Goal: Transaction & Acquisition: Purchase product/service

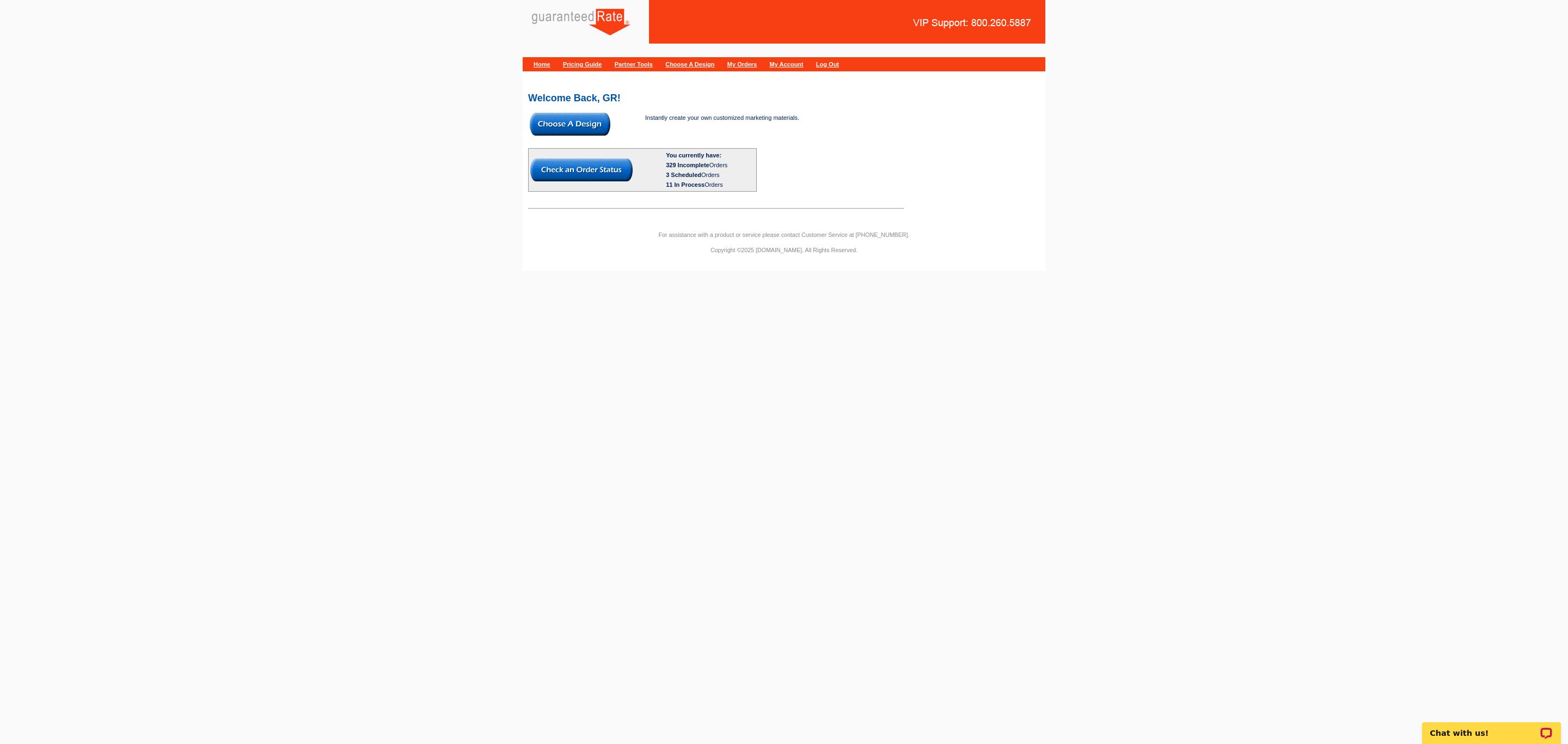
click at [573, 123] on img at bounding box center [570, 124] width 81 height 23
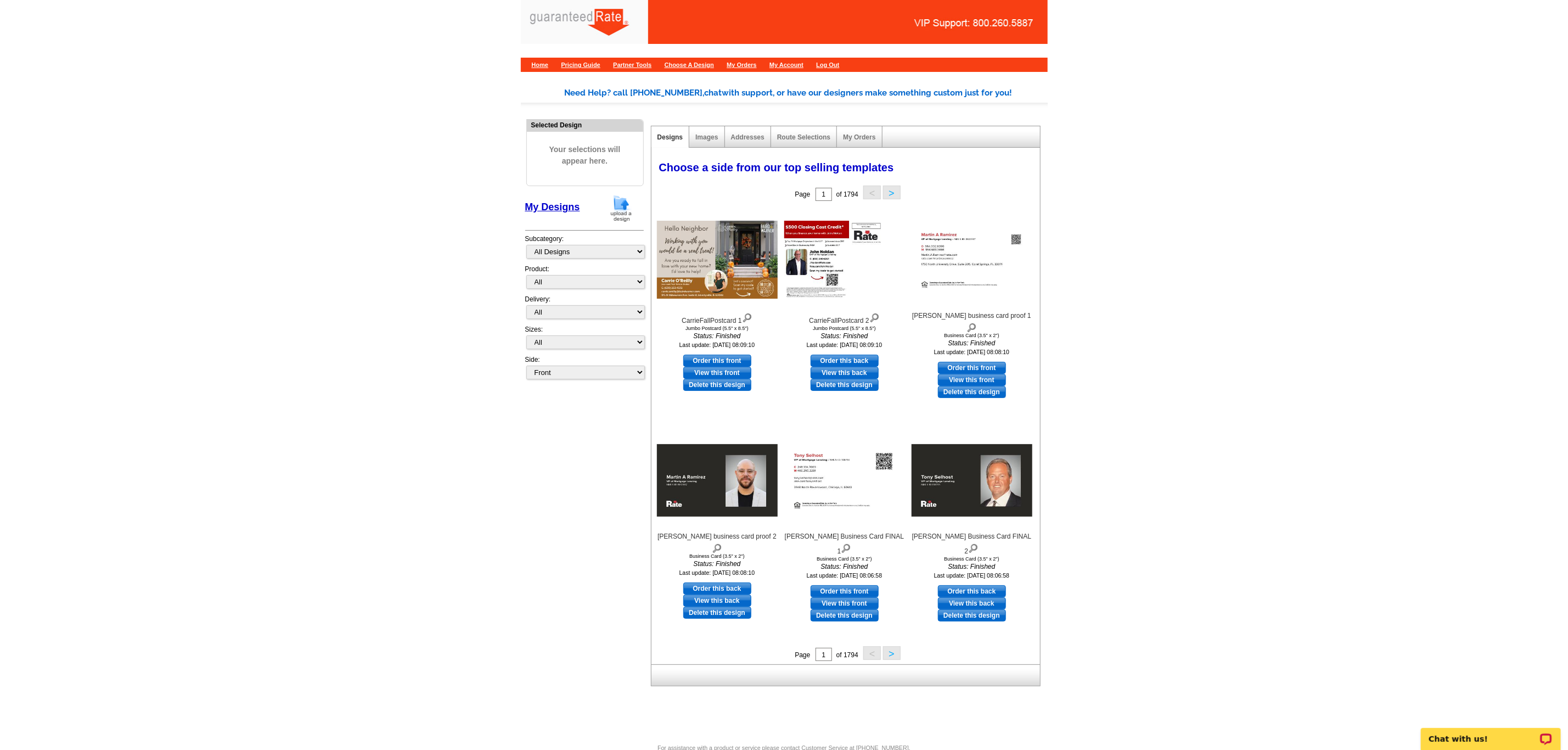
click at [618, 206] on img at bounding box center [621, 209] width 29 height 28
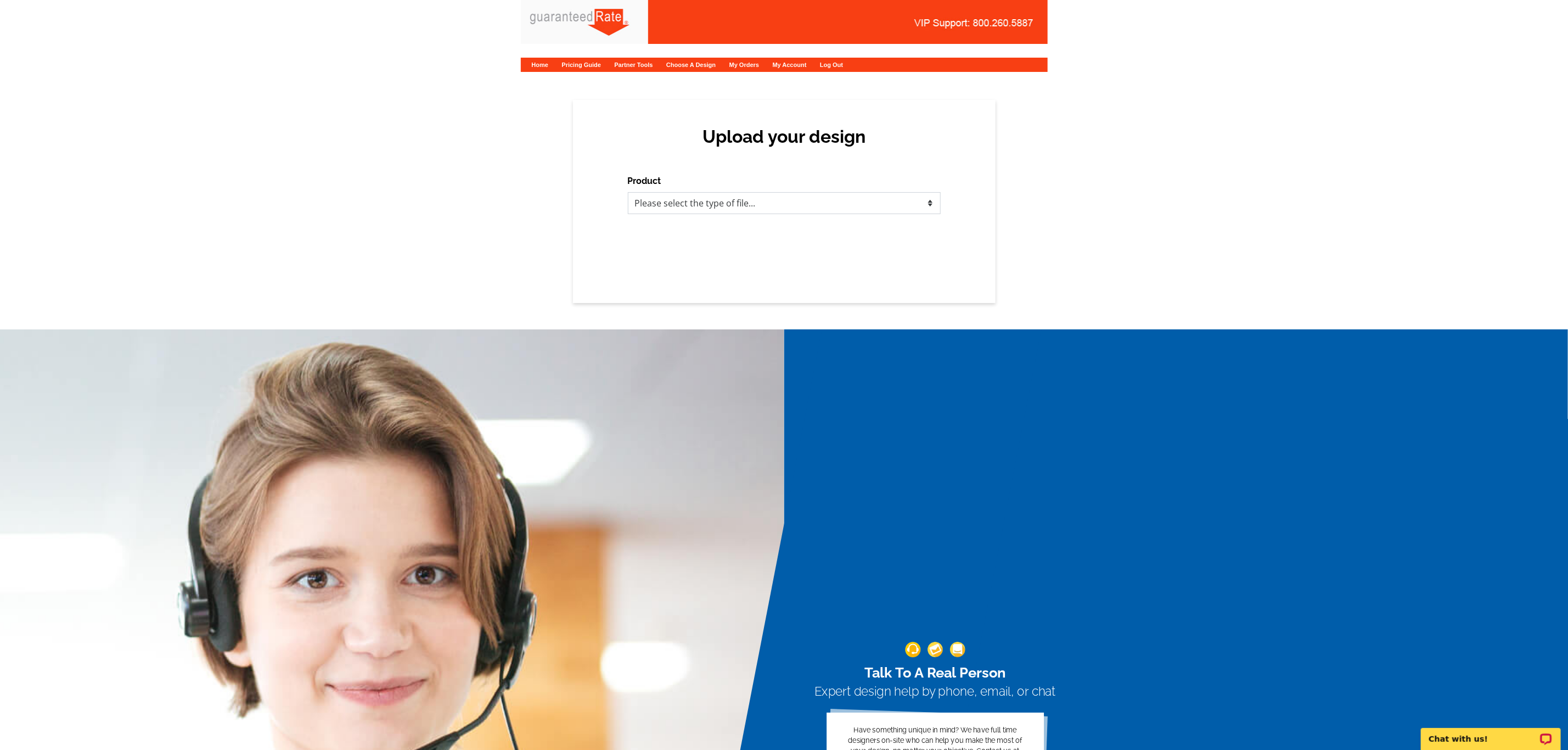
click at [705, 211] on select "Please select the type of file... Postcards Calendars Business Cards Letters an…" at bounding box center [784, 203] width 313 height 22
select select "3"
click at [628, 192] on select "Please select the type of file... Postcards Calendars Business Cards Letters an…" at bounding box center [784, 203] width 313 height 22
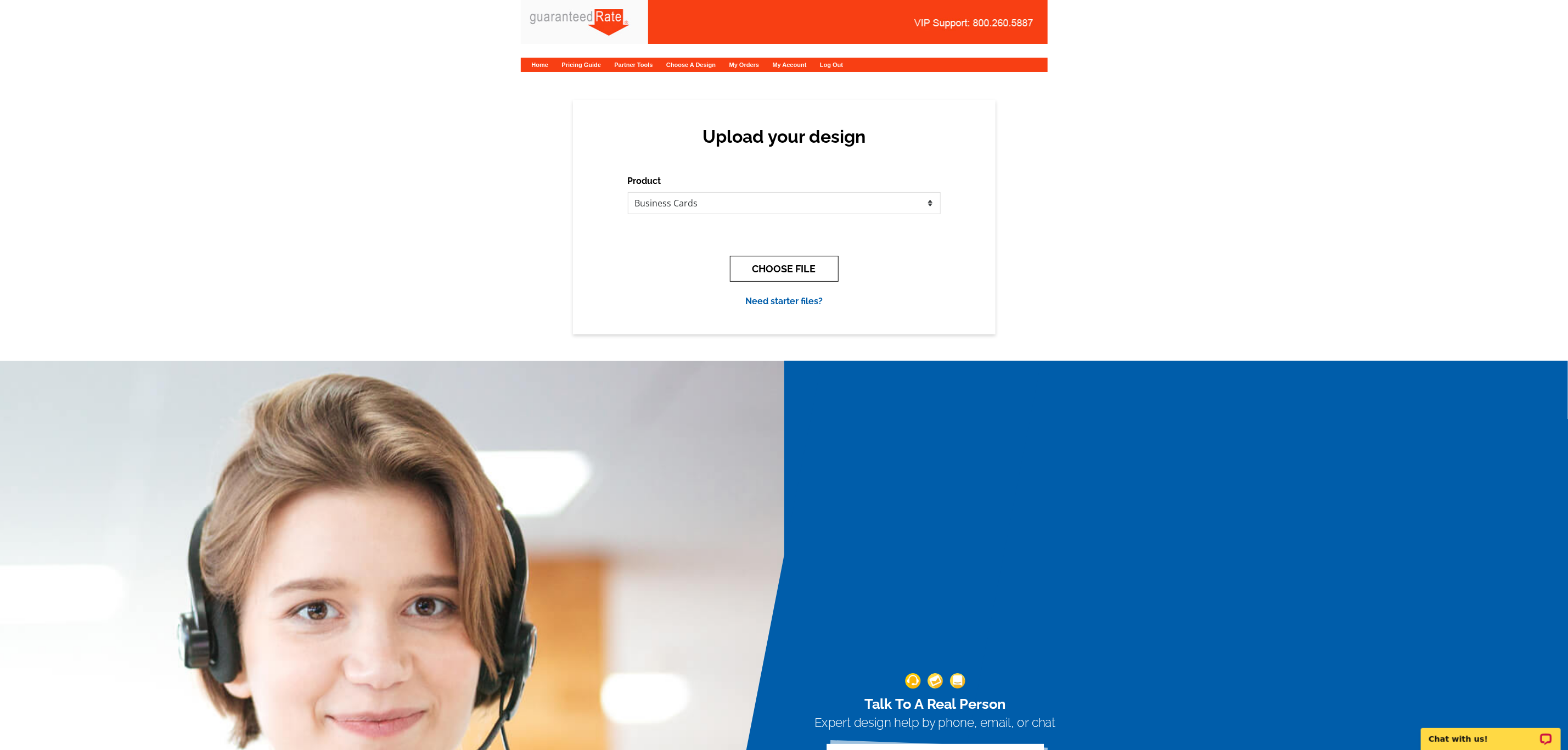
drag, startPoint x: 1030, startPoint y: 278, endPoint x: 774, endPoint y: 277, distance: 256.0
click at [774, 277] on div "Upload your design Product Please select the type of file... Postcards Calendar…" at bounding box center [784, 217] width 1568 height 234
click at [775, 269] on button "CHOOSE FILE" at bounding box center [784, 269] width 108 height 26
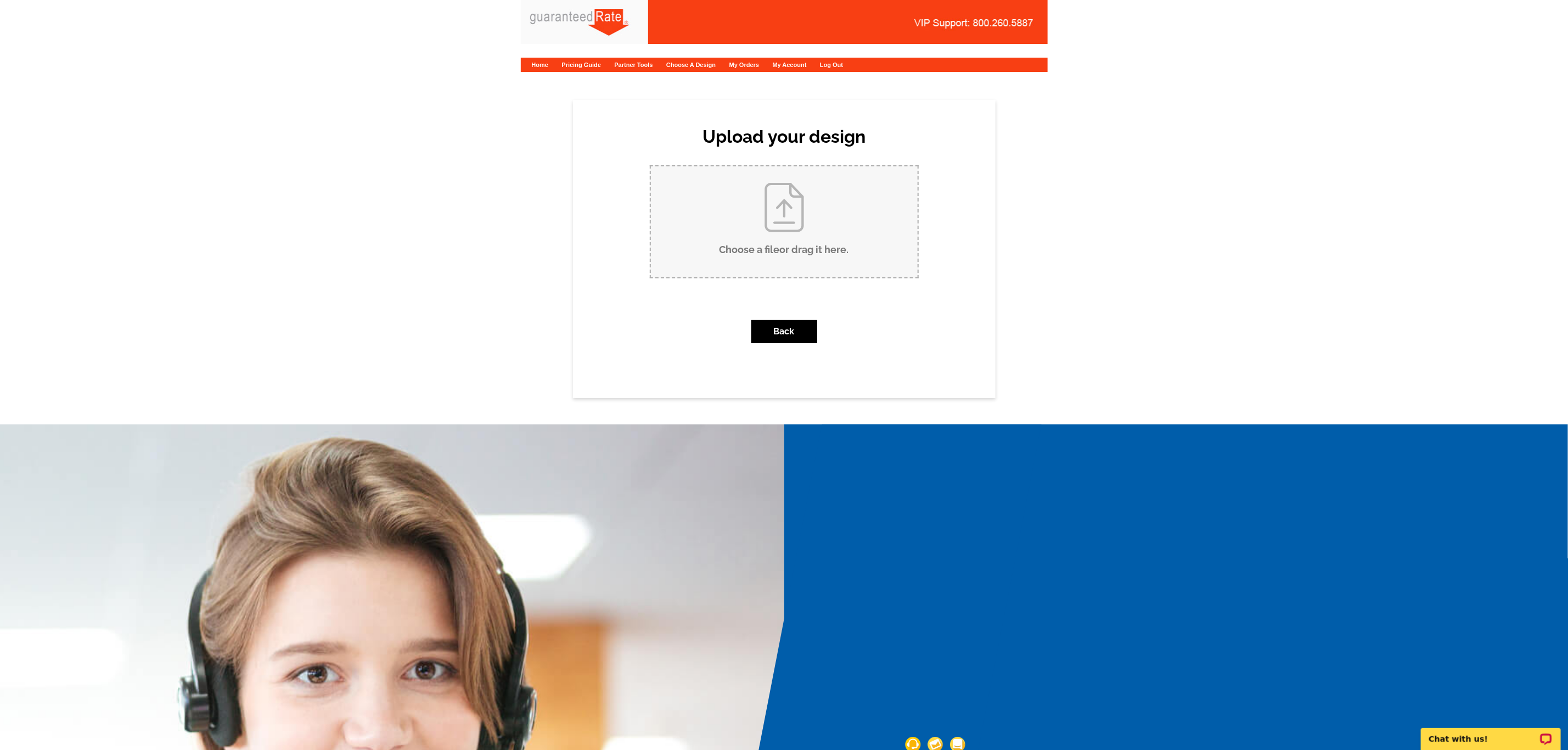
click at [809, 206] on input "Choose a file or drag it here ." at bounding box center [784, 221] width 267 height 111
type input "C:\fakepath\Ram Sharif Business Card V1.pdf"
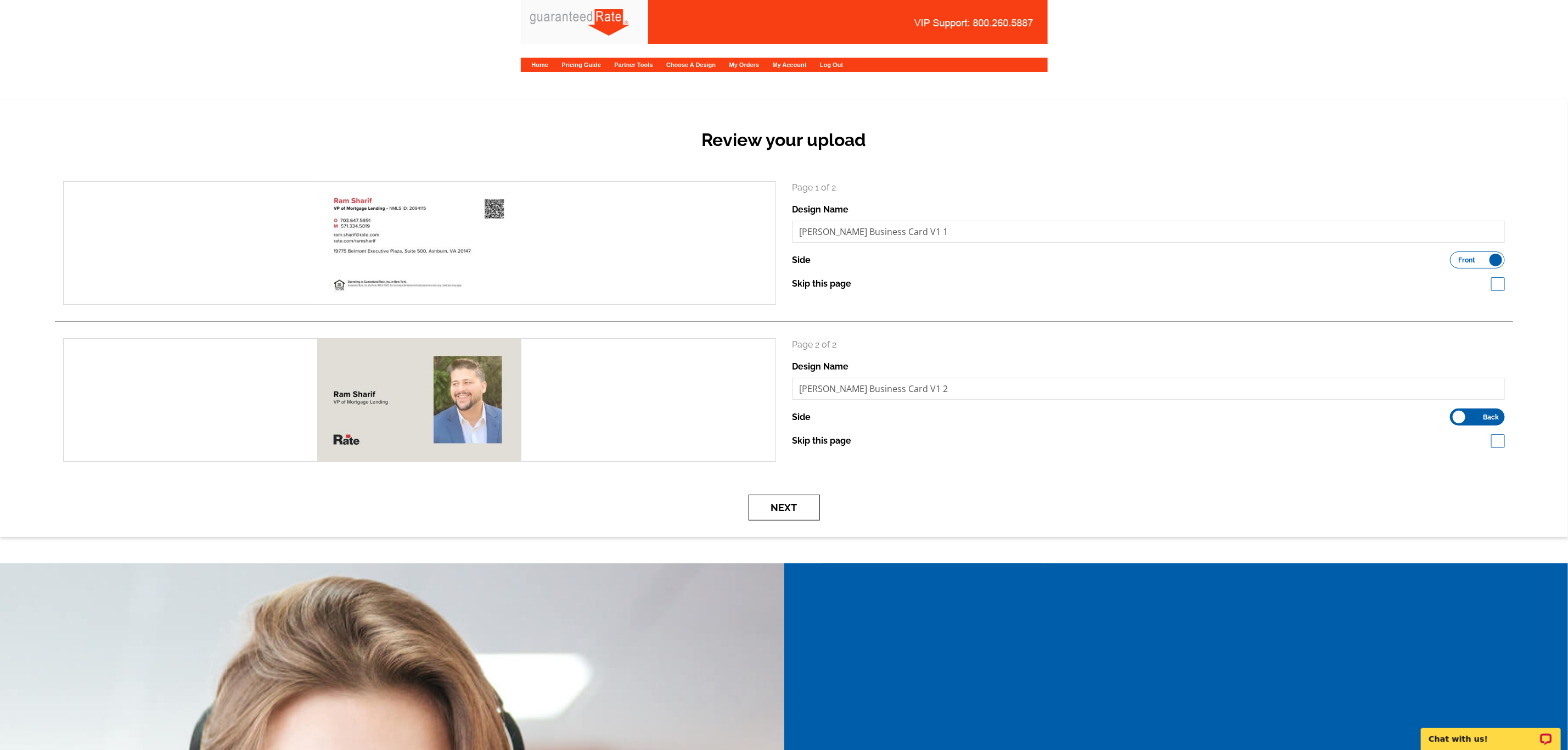
click at [775, 505] on button "Next" at bounding box center [784, 507] width 71 height 26
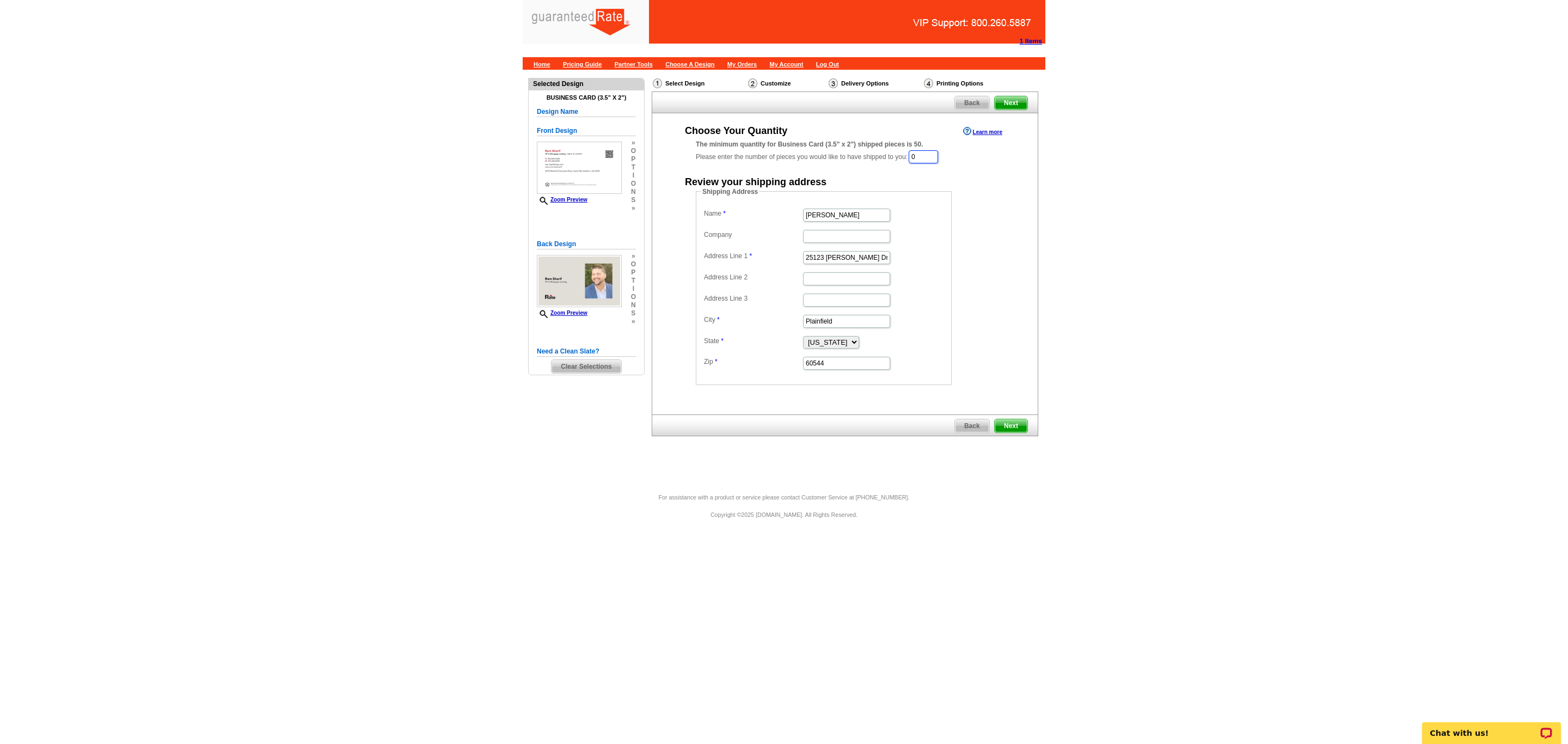
click at [934, 162] on input "0" at bounding box center [923, 157] width 29 height 13
type input "1000"
drag, startPoint x: 851, startPoint y: 218, endPoint x: 684, endPoint y: 210, distance: 167.2
click at [684, 210] on div "Shipping Address Name Erin Walker Company Address Line 1 25123 Scott Dr Address…" at bounding box center [845, 287] width 342 height 199
type input "[PERSON_NAME]"
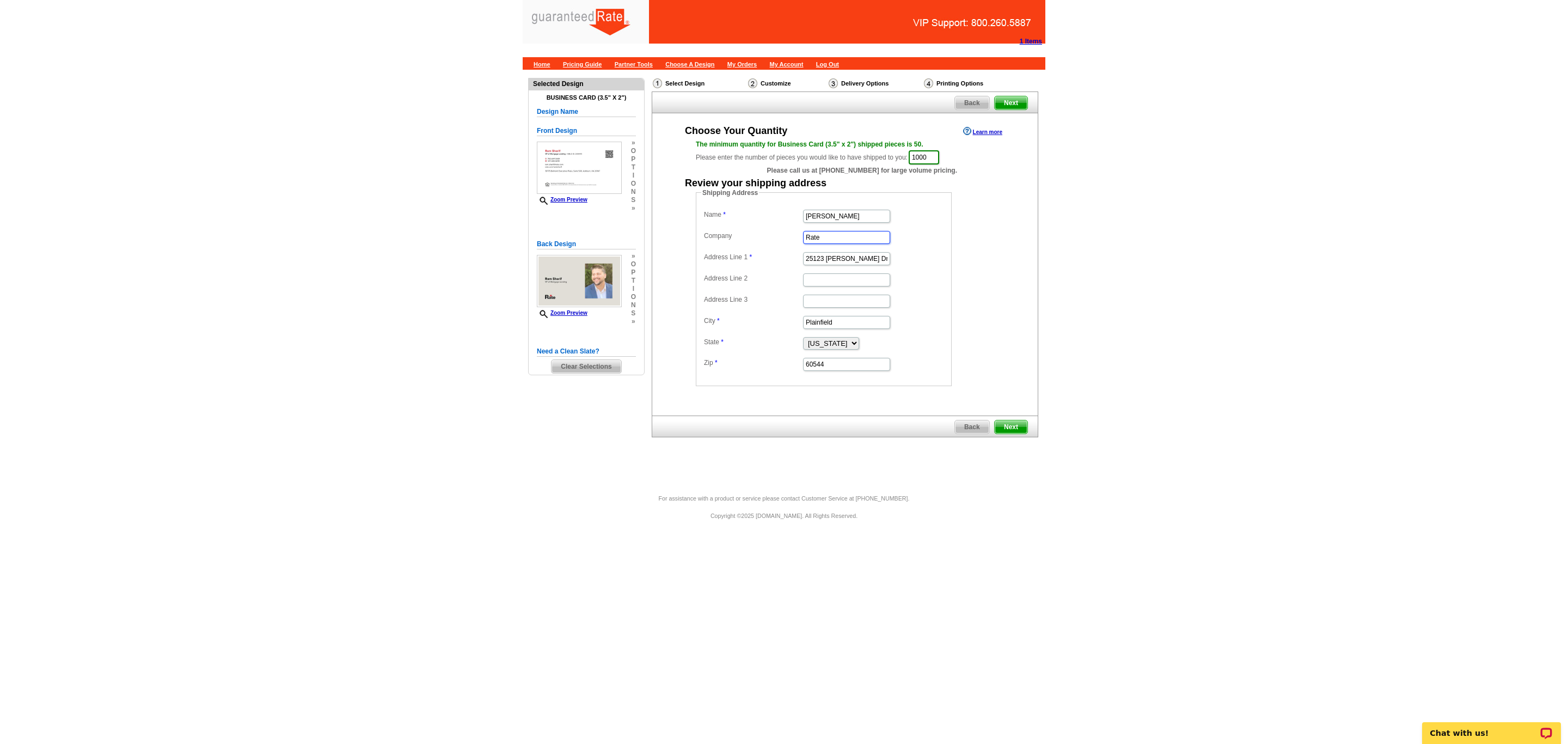
type input "Rate"
paste input "4751 Cheswald CT"
type input "[STREET_ADDRESS]"
click at [847, 328] on input "Plainfield" at bounding box center [846, 322] width 87 height 13
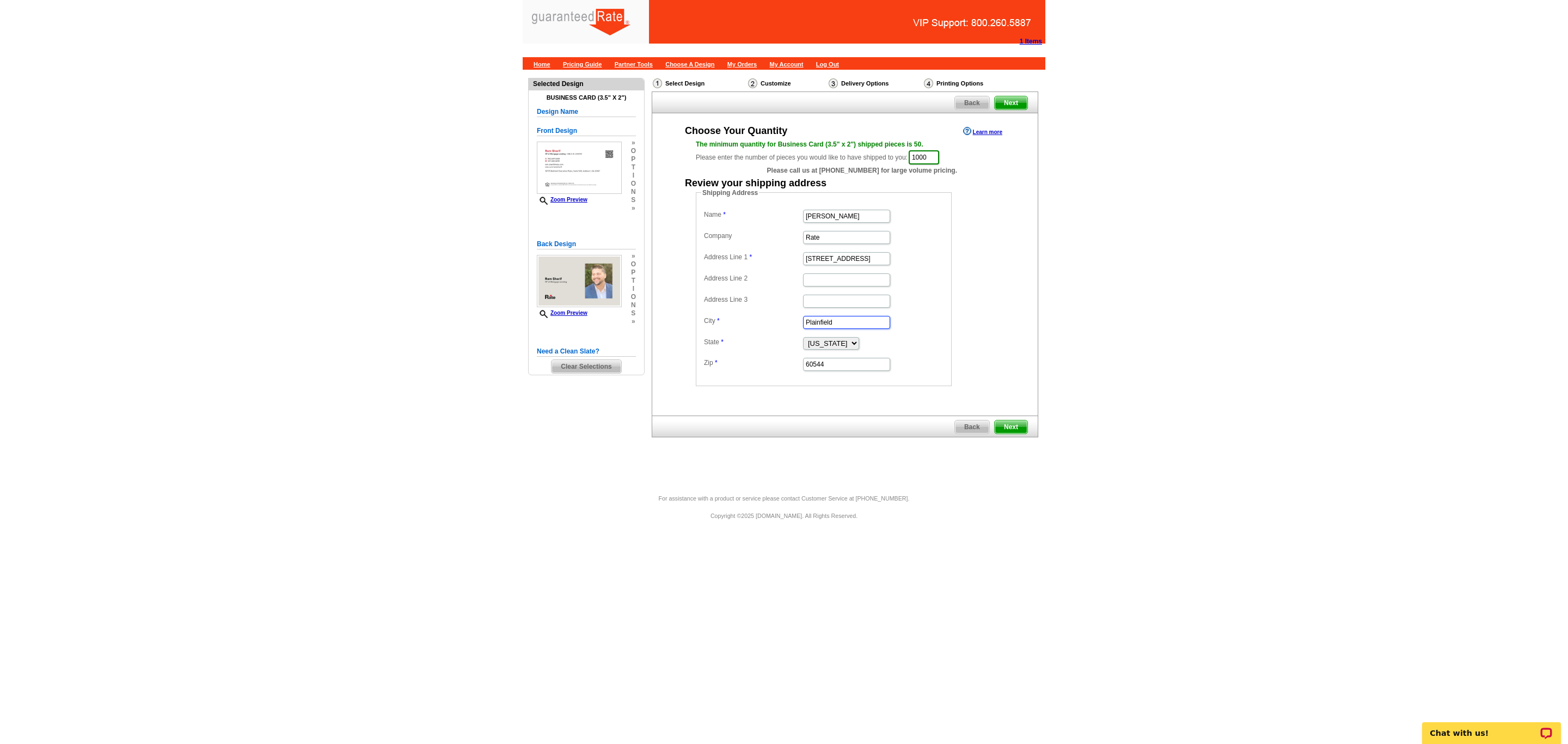
click at [847, 328] on input "Plainfield" at bounding box center [846, 322] width 87 height 13
paste input "Woodbridge"
type input "Woodbridge"
click at [845, 366] on input "60544" at bounding box center [846, 364] width 87 height 13
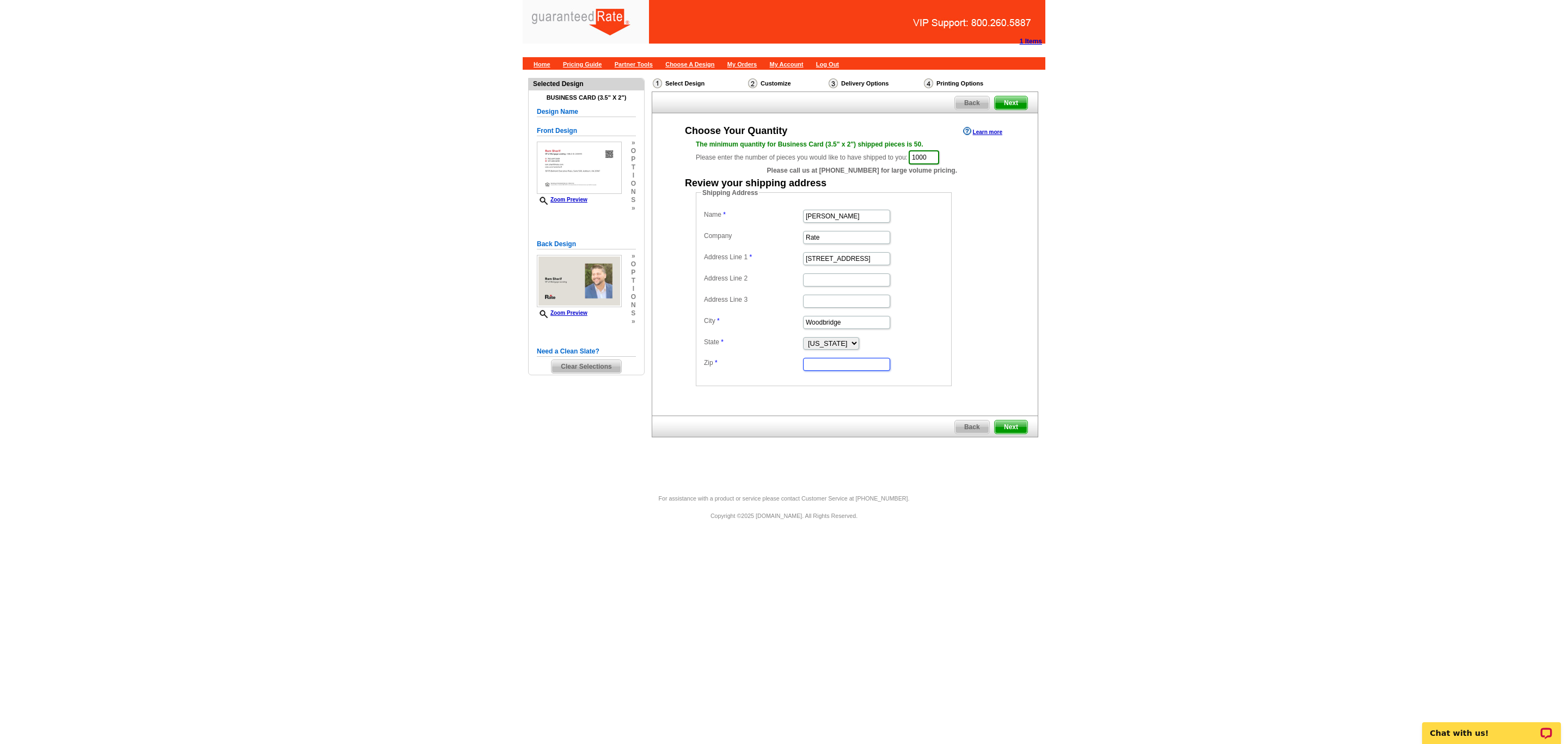
paste input "22192"
type input "22192"
click at [859, 348] on select "Alabama Alaska Arizona Arkansas California Colorado Connecticut District of Col…" at bounding box center [831, 344] width 56 height 13
select select "VA"
click at [803, 340] on select "Alabama Alaska Arizona Arkansas California Colorado Connecticut District of Col…" at bounding box center [831, 344] width 56 height 13
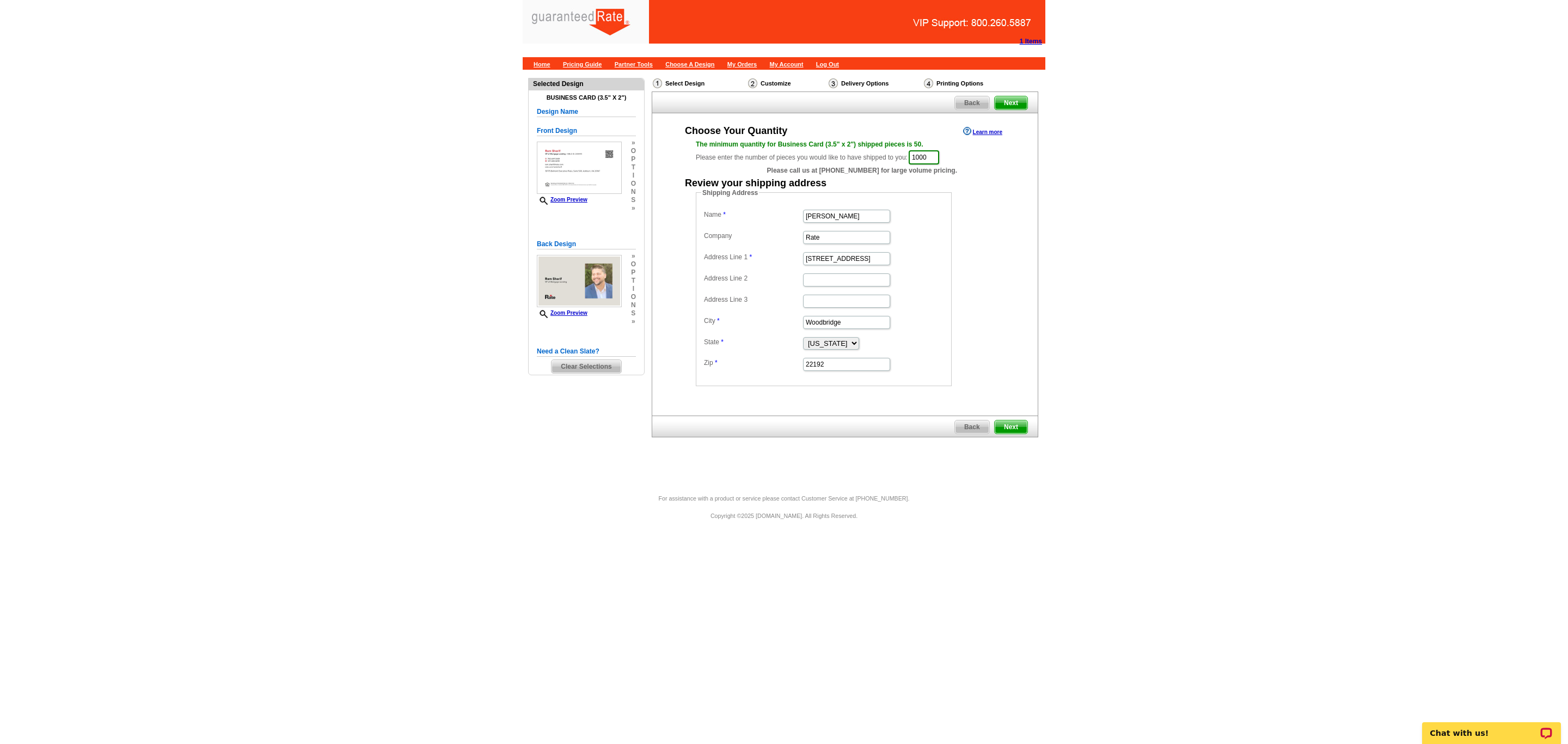
click at [1022, 297] on div "Choose Your Quantity Learn more The minimum quantity for Business Card (3.5" x …" at bounding box center [845, 255] width 385 height 262
click at [1010, 432] on span "Next" at bounding box center [1011, 427] width 32 height 13
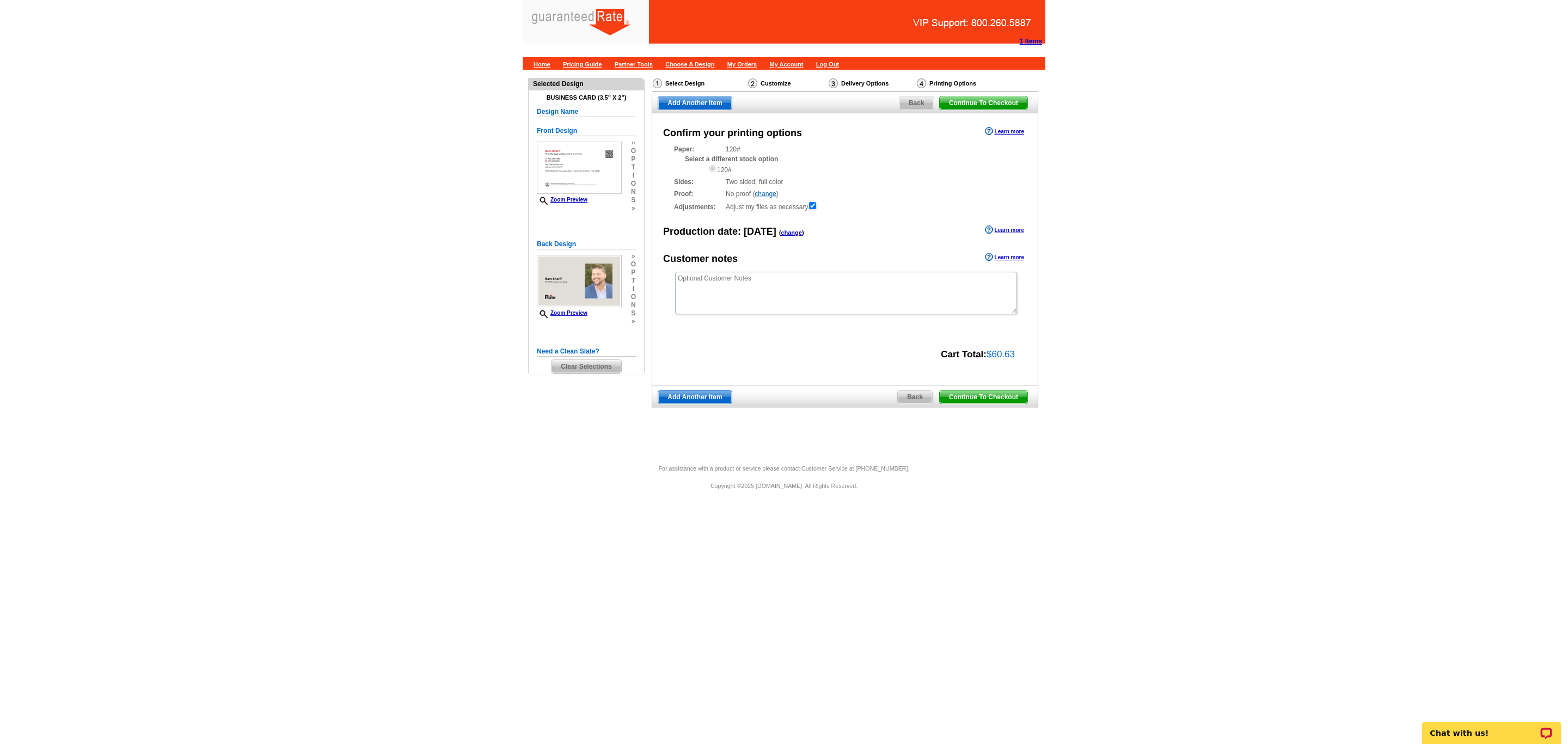
click at [998, 397] on span "Continue To Checkout" at bounding box center [983, 397] width 88 height 13
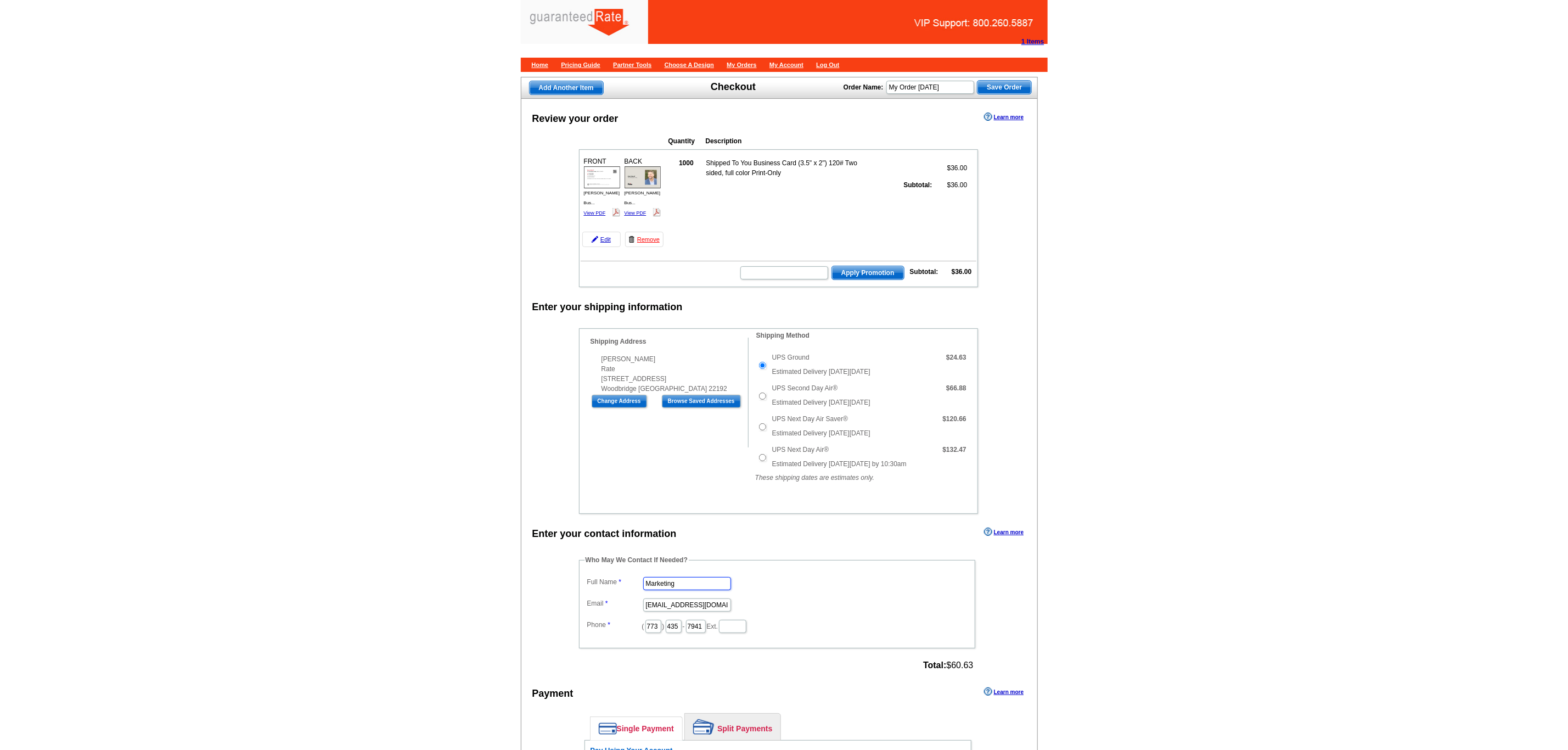
click at [700, 577] on input "Marketing" at bounding box center [687, 584] width 88 height 13
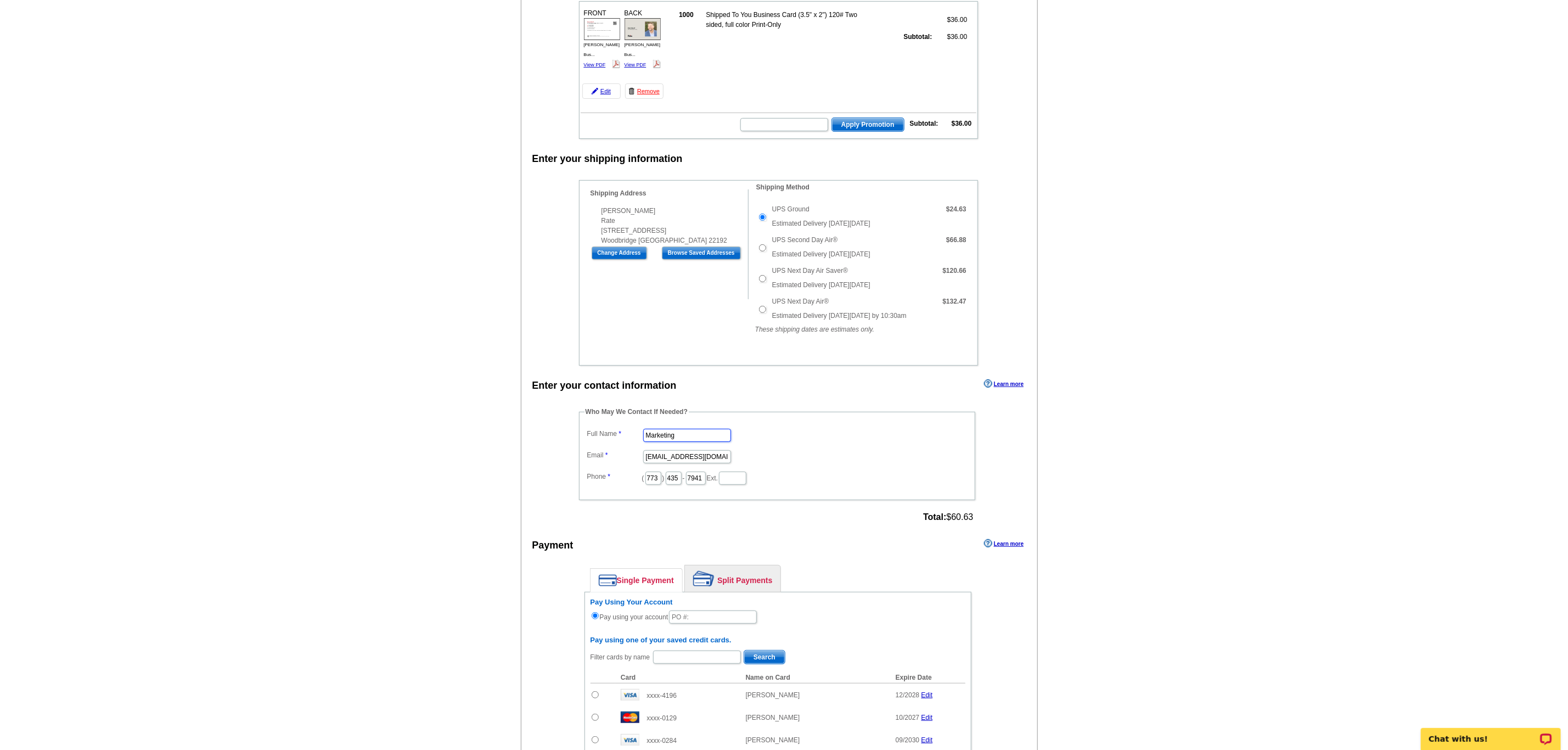
click at [700, 442] on input "Marketing" at bounding box center [687, 435] width 88 height 13
type input "Daniel Zorn"
type input "daniel.zorn@rate.com"
drag, startPoint x: 668, startPoint y: 494, endPoint x: 573, endPoint y: 475, distance: 96.9
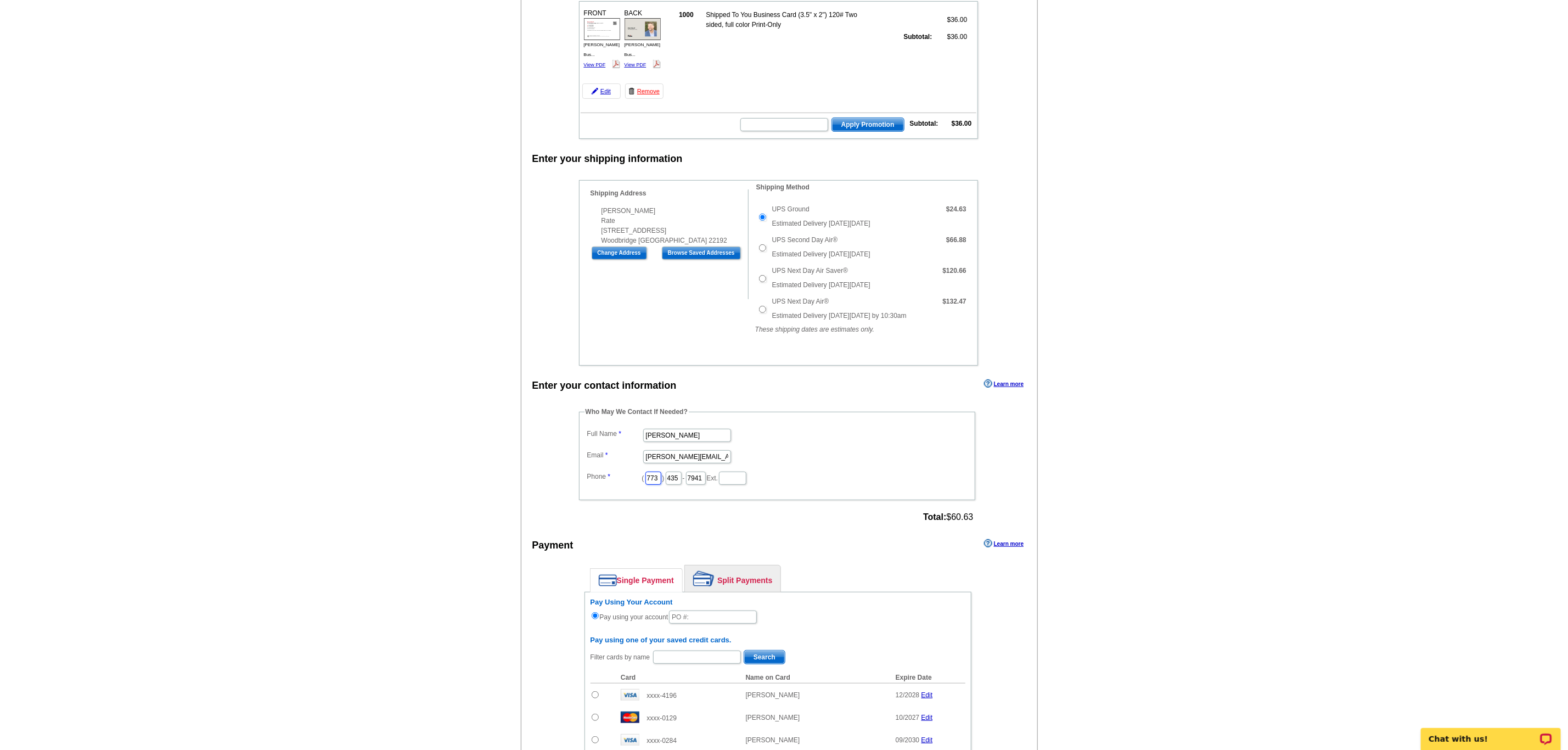
click at [573, 475] on div "Who May We Contact If Needed? Full Name Daniel Zorn Email daniel.zorn@rate.com …" at bounding box center [778, 466] width 442 height 119
type input "312"
type input "509"
type input "4245"
click at [571, 476] on div "Who May We Contact If Needed? Full Name Daniel Zorn Email daniel.zorn@rate.com …" at bounding box center [778, 466] width 442 height 119
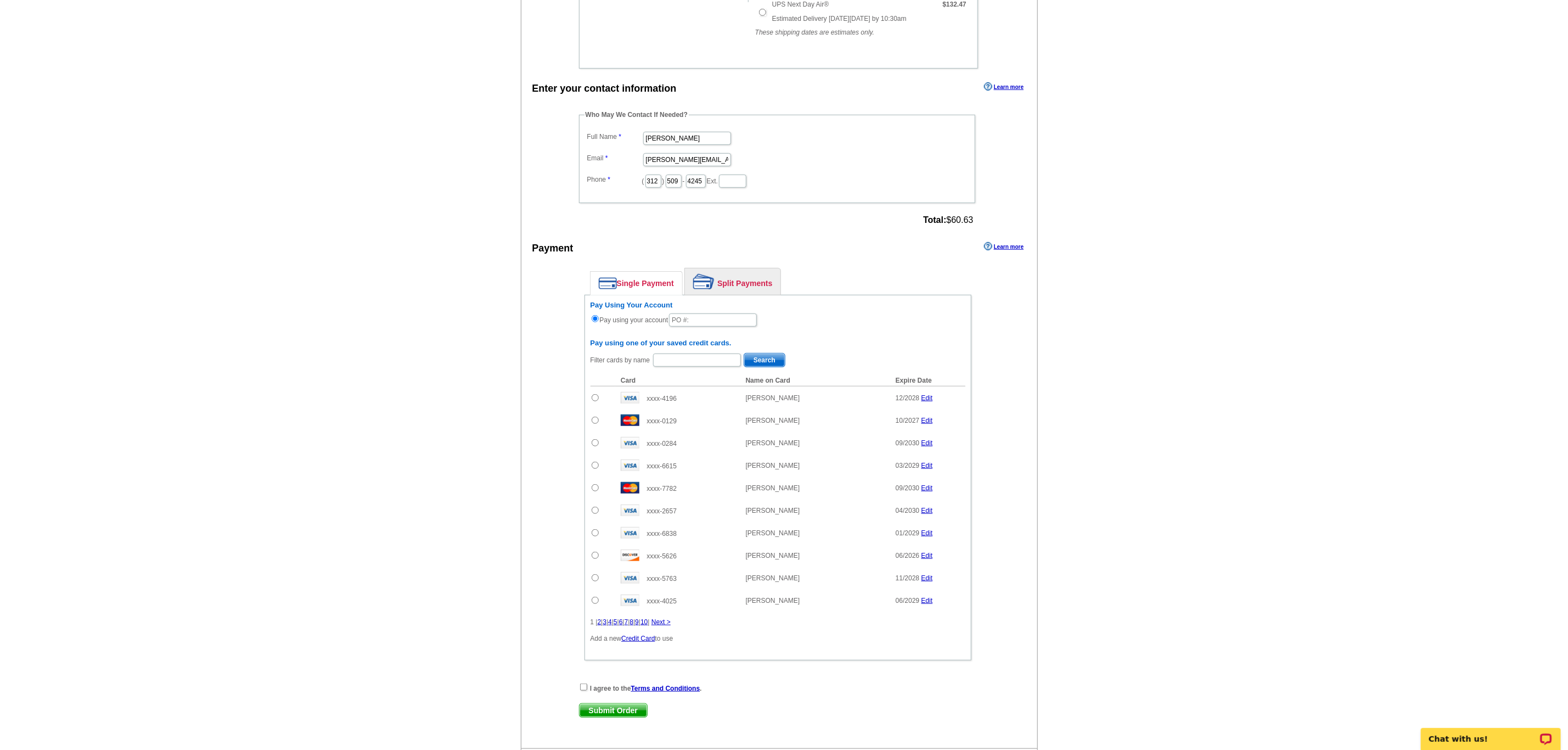
scroll to position [447, 0]
click at [700, 326] on input "text" at bounding box center [712, 319] width 88 height 13
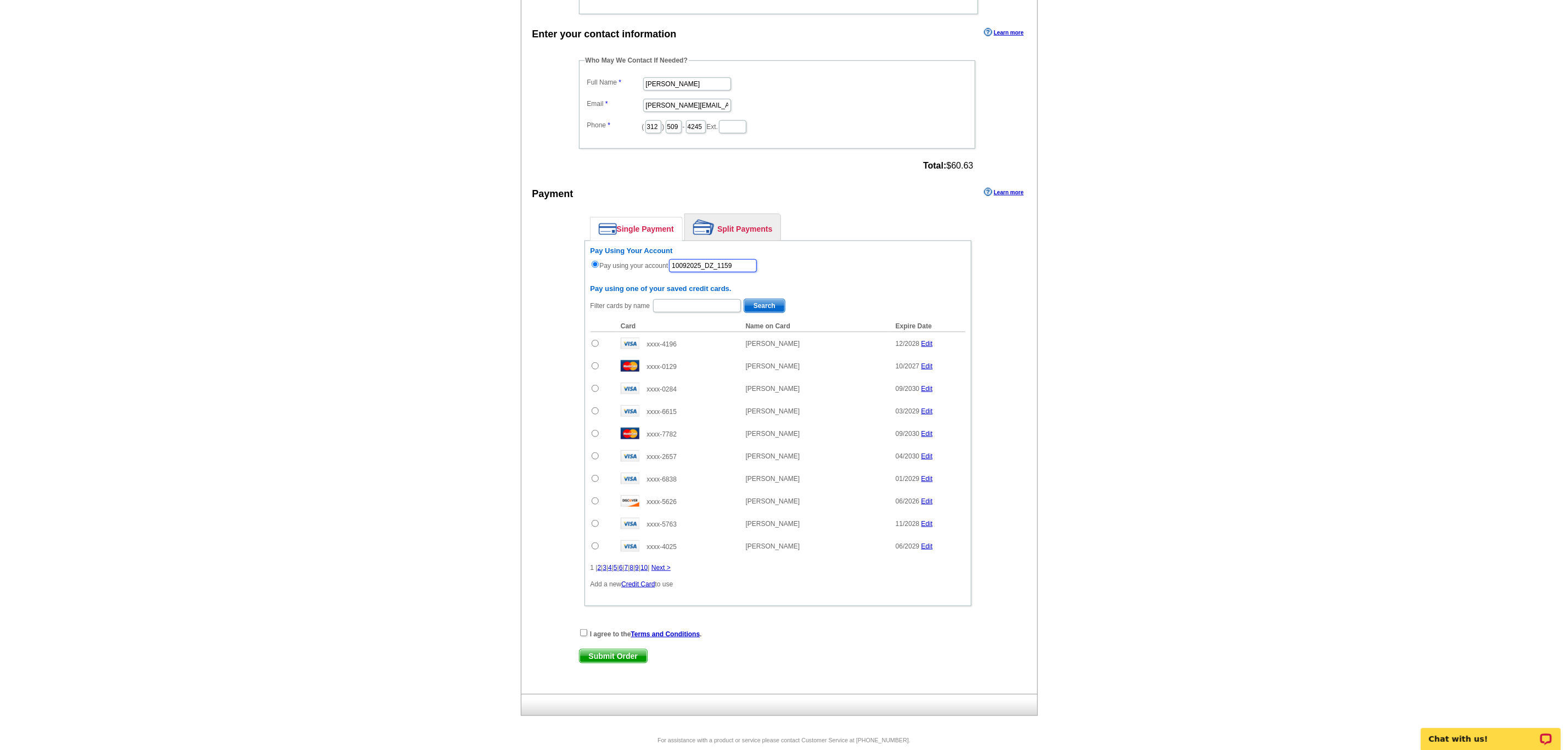
scroll to position [501, 0]
type input "10092025_DZ_1159"
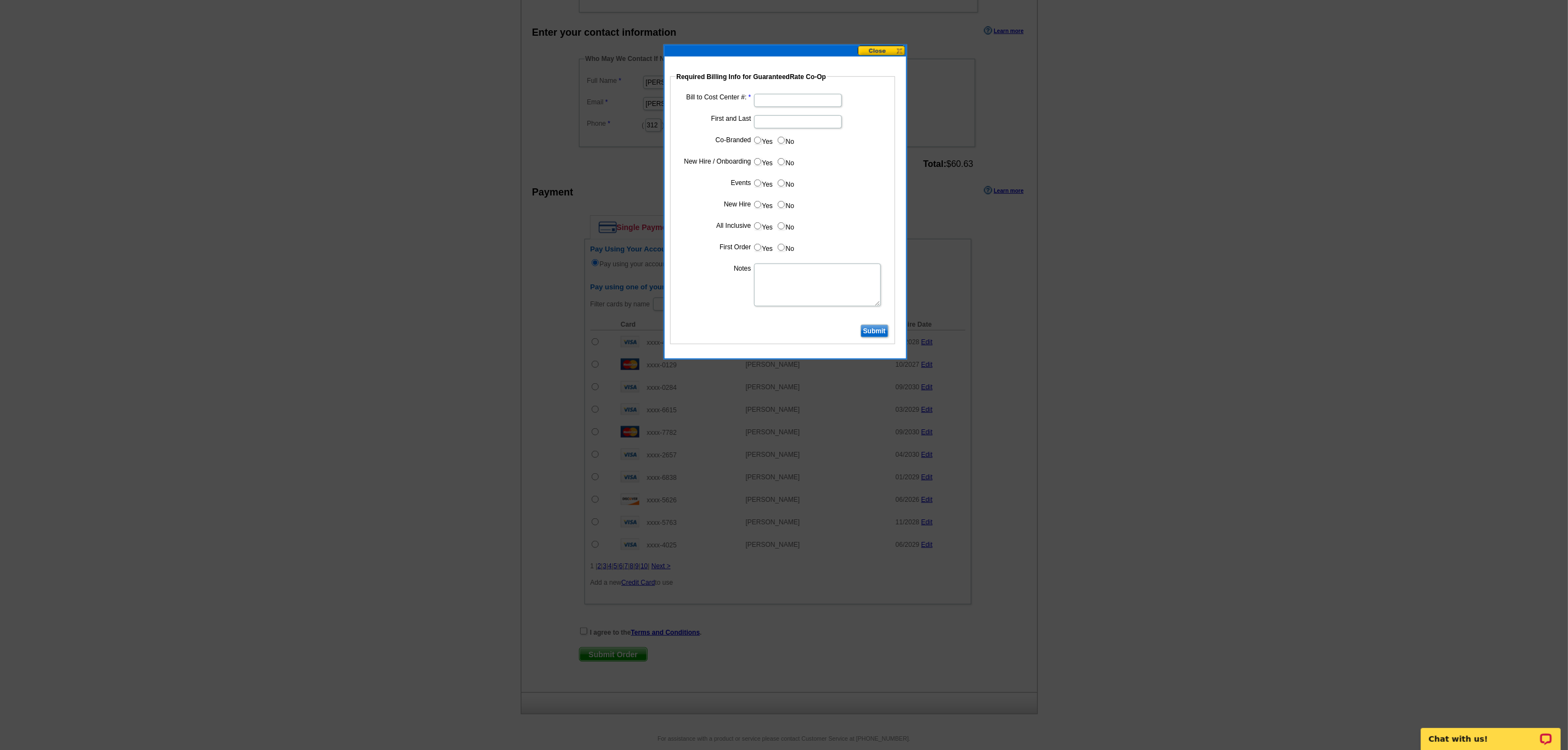
click at [795, 104] on input "Bill to Cost Center #:" at bounding box center [798, 100] width 88 height 13
type input "1972"
type input "[PERSON_NAME]"
click at [777, 137] on label "No" at bounding box center [785, 141] width 17 height 13
click at [778, 137] on input "No" at bounding box center [781, 140] width 7 height 7
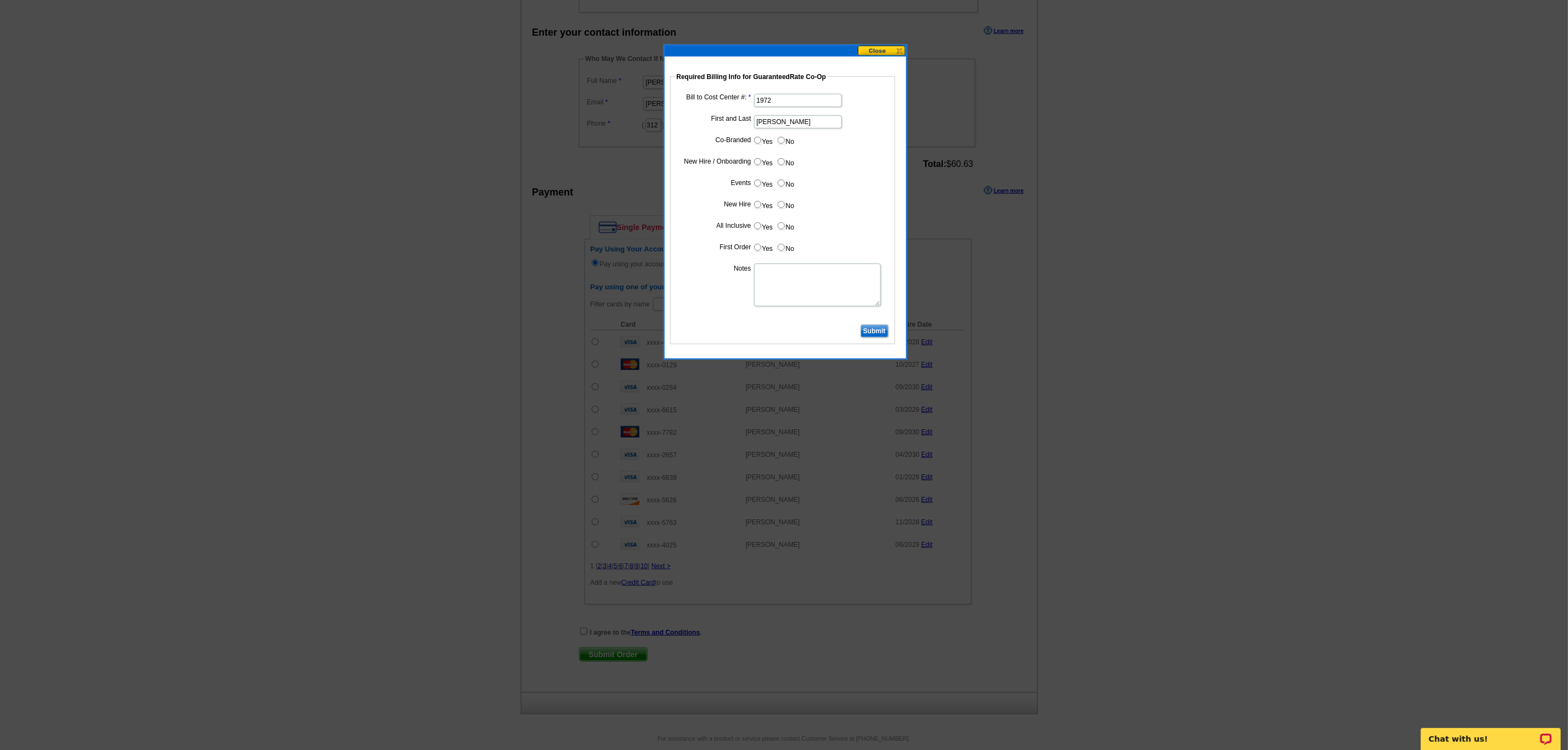
radio input "true"
click at [757, 163] on input "Yes" at bounding box center [757, 161] width 7 height 7
radio input "true"
click at [782, 185] on input "No" at bounding box center [781, 183] width 7 height 7
radio input "true"
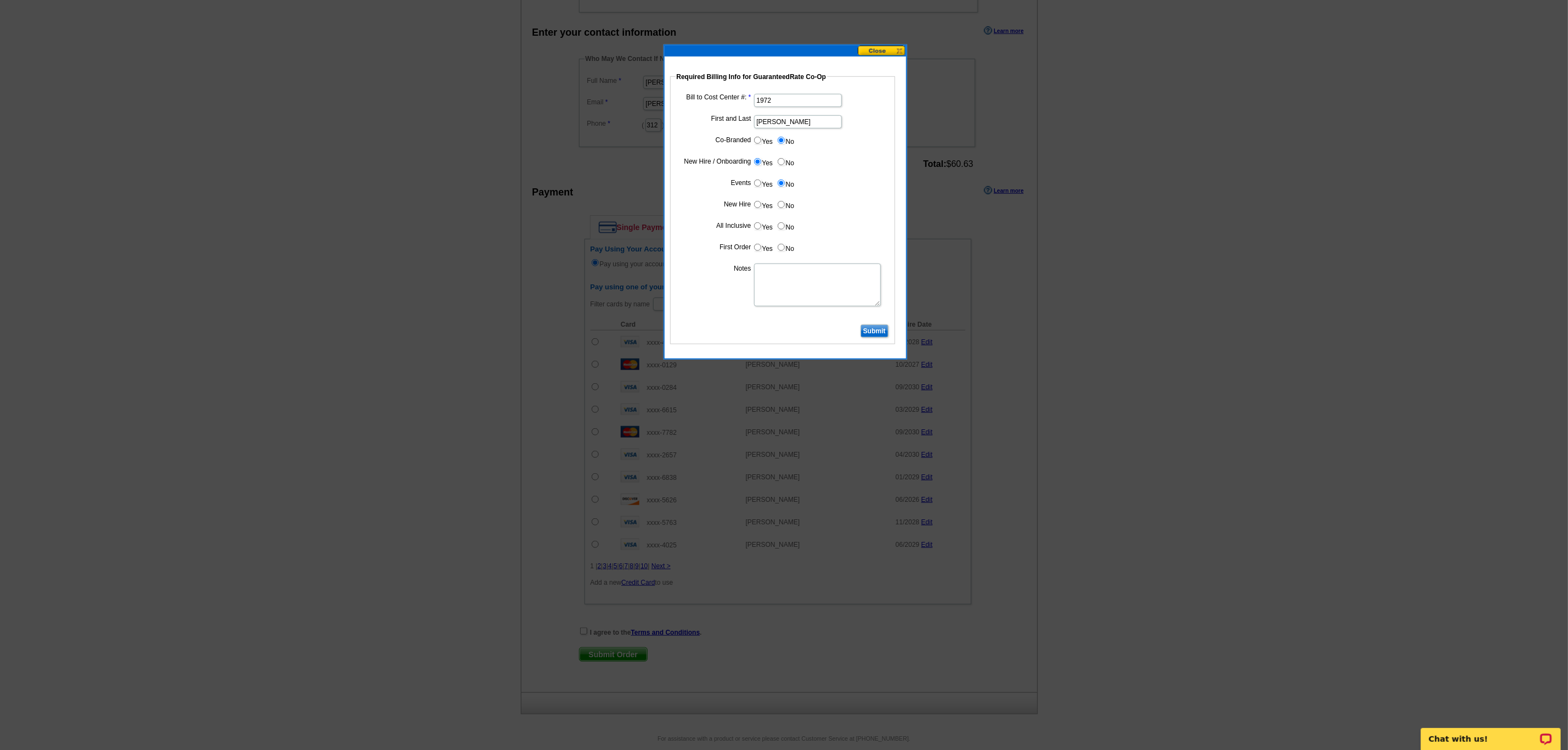
click at [756, 206] on input "Yes" at bounding box center [757, 204] width 7 height 7
radio input "true"
click at [757, 229] on input "Yes" at bounding box center [757, 226] width 7 height 7
radio input "true"
click at [756, 250] on input "Yes" at bounding box center [757, 247] width 7 height 7
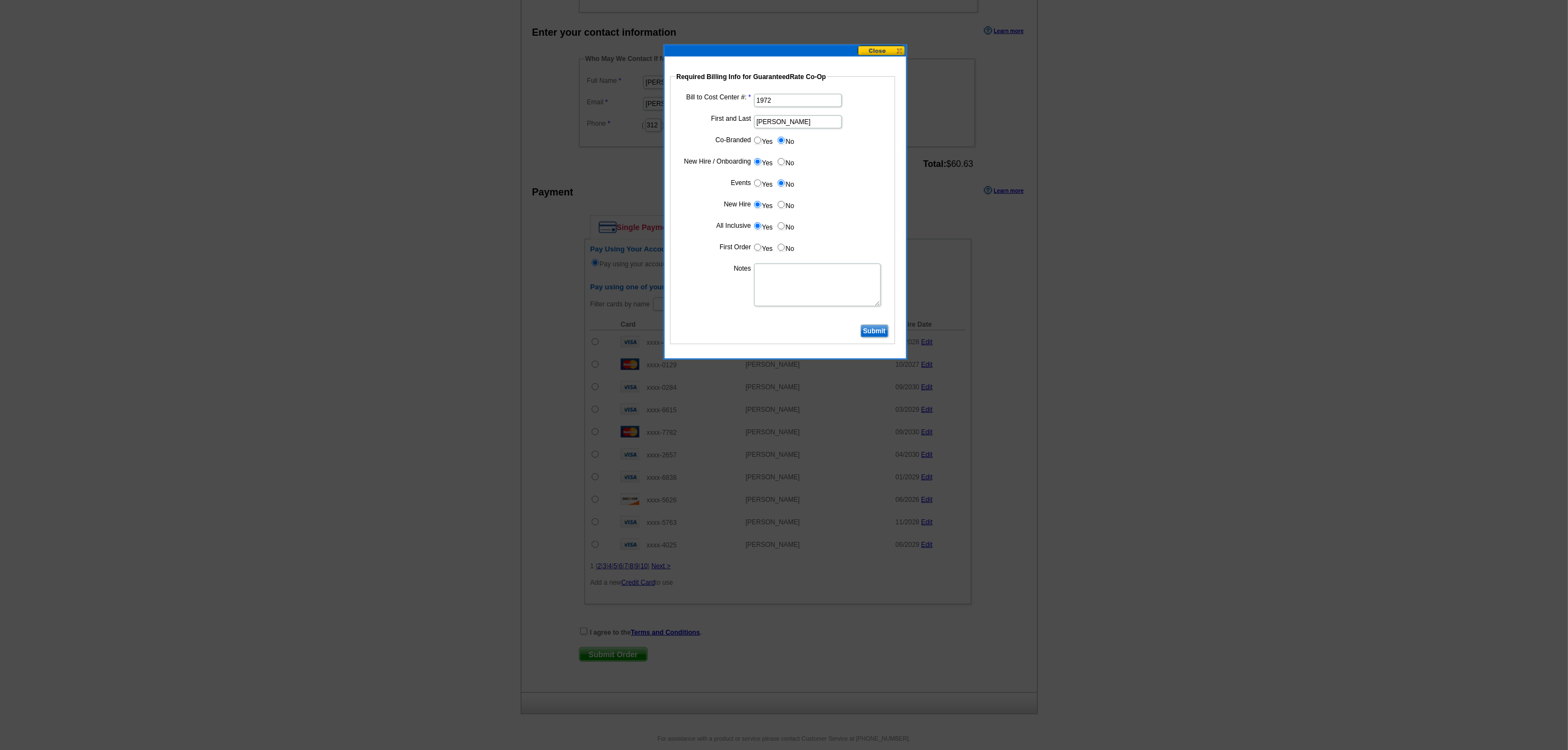
radio input "true"
click at [768, 269] on textarea "Notes" at bounding box center [818, 285] width 127 height 43
type textarea "CC: 1972. First business card order. Bill to branch."
click at [866, 334] on input "Submit" at bounding box center [875, 331] width 28 height 13
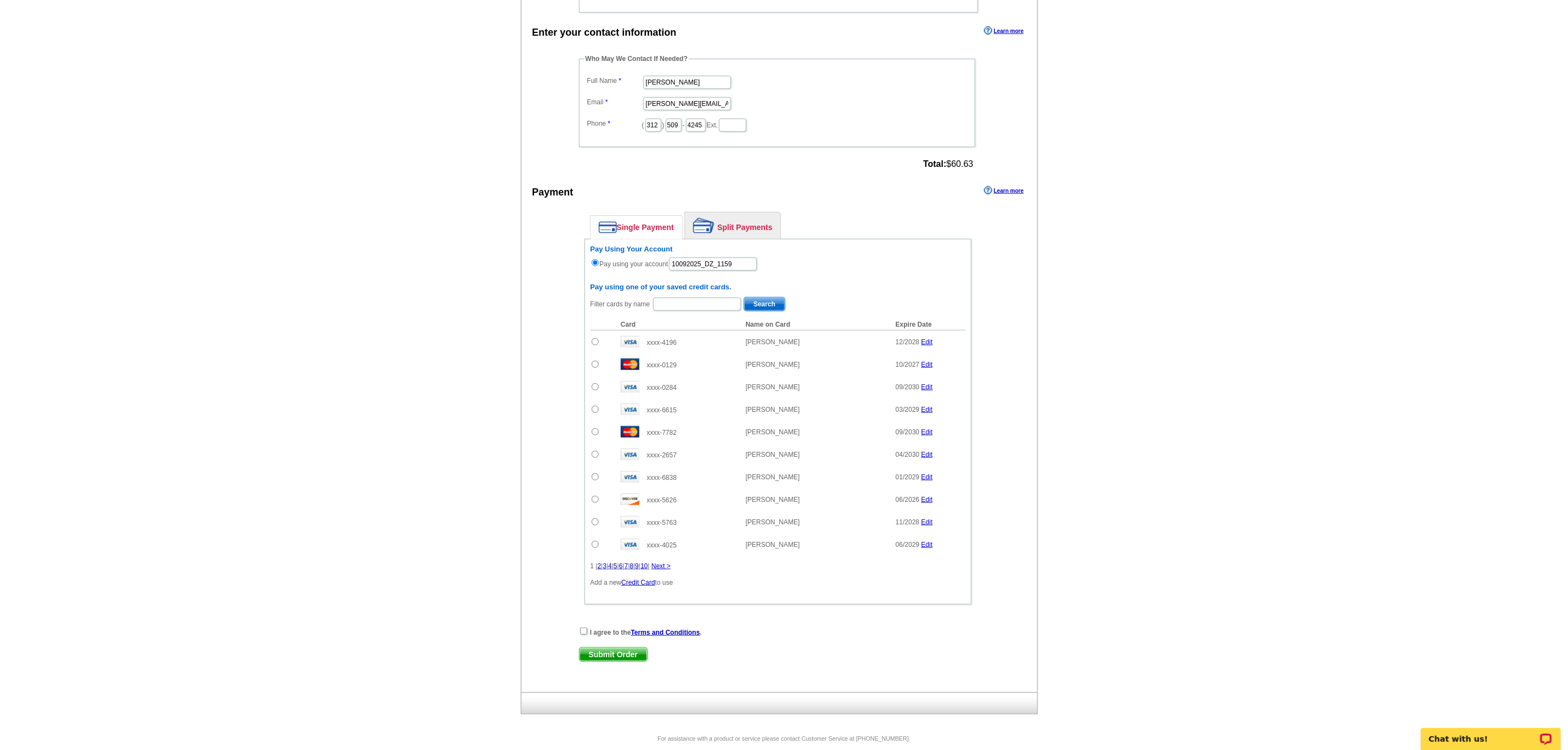
click at [583, 635] on input "checkbox" at bounding box center [584, 631] width 7 height 7
checkbox input "true"
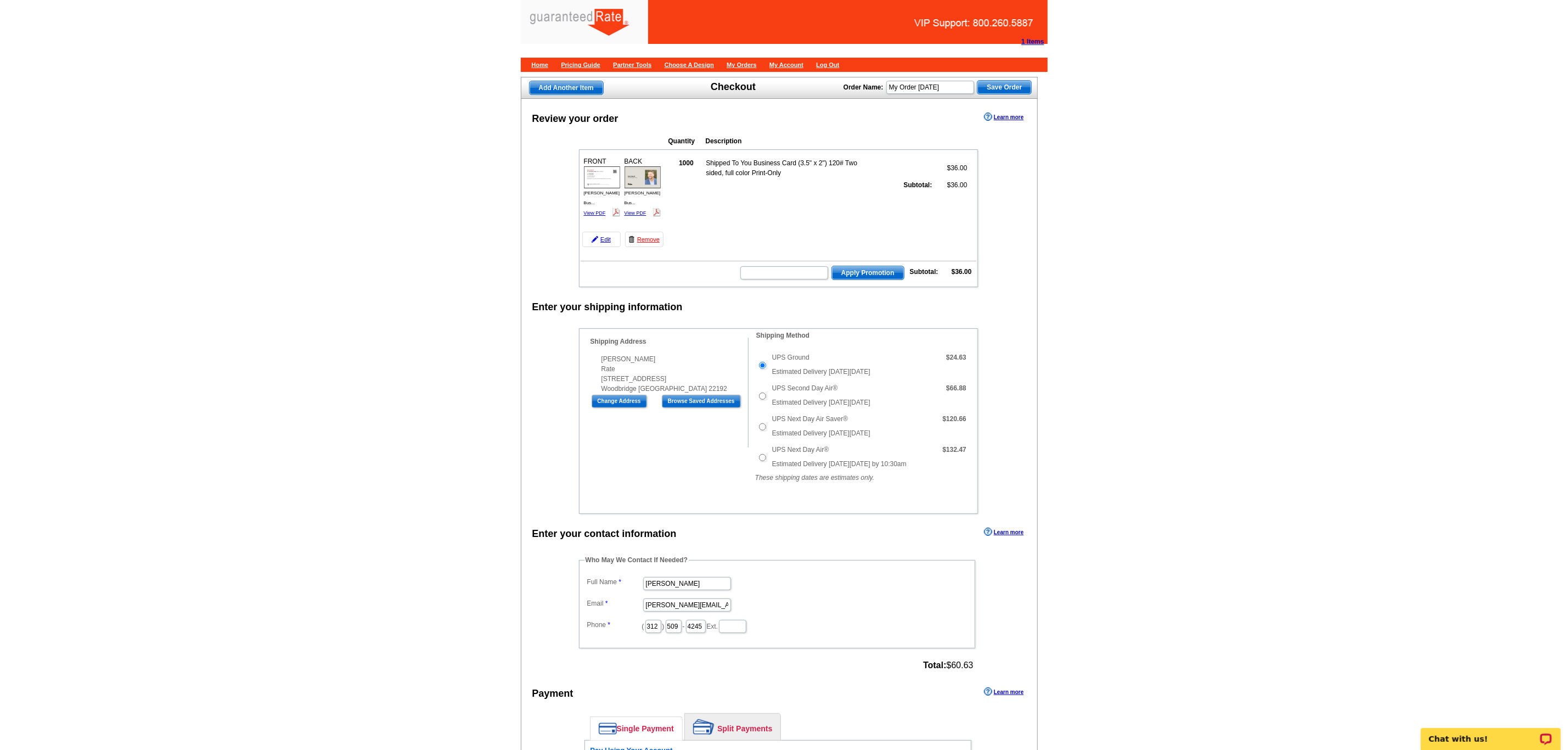
scroll to position [557, 0]
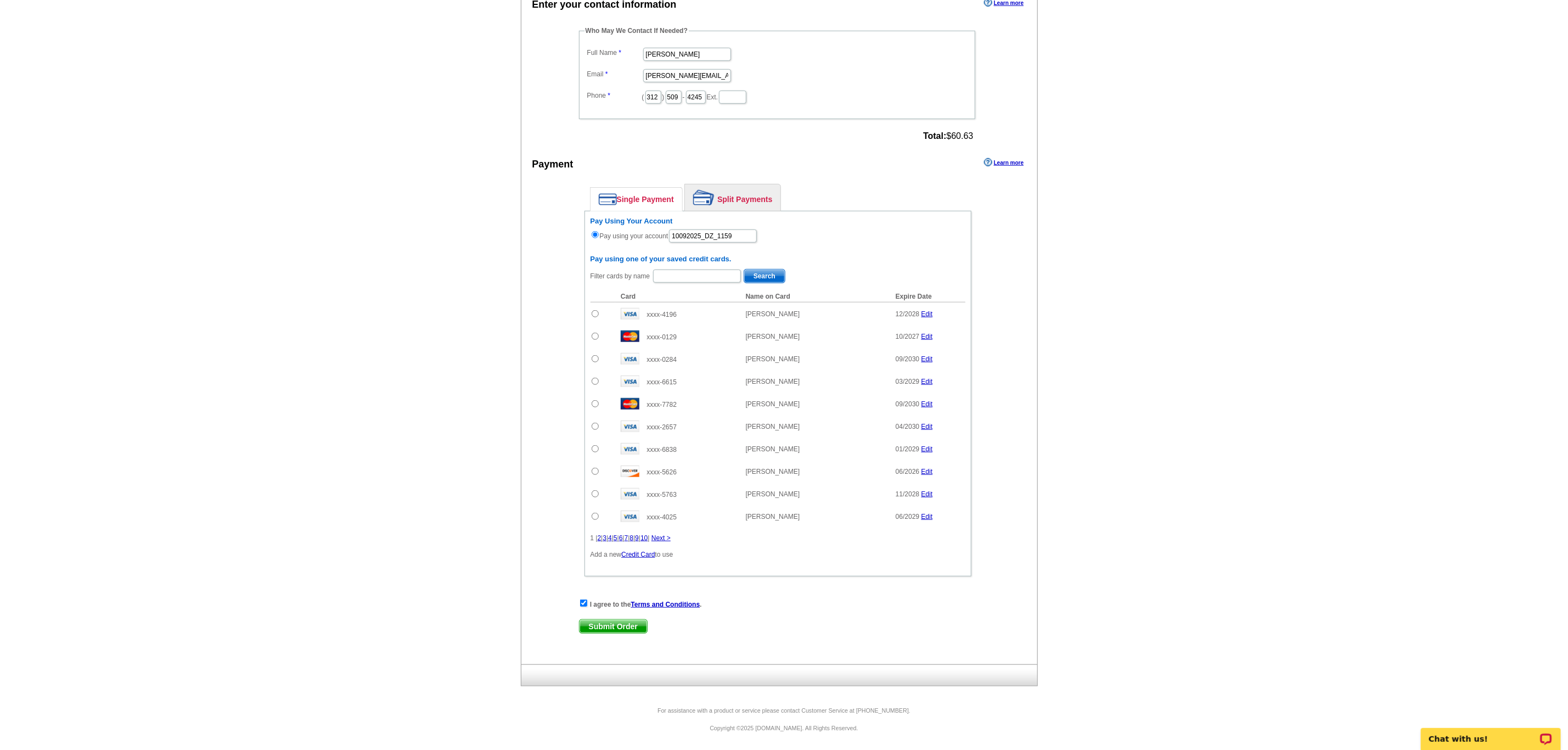
click at [593, 623] on span "Submit Order" at bounding box center [613, 626] width 67 height 13
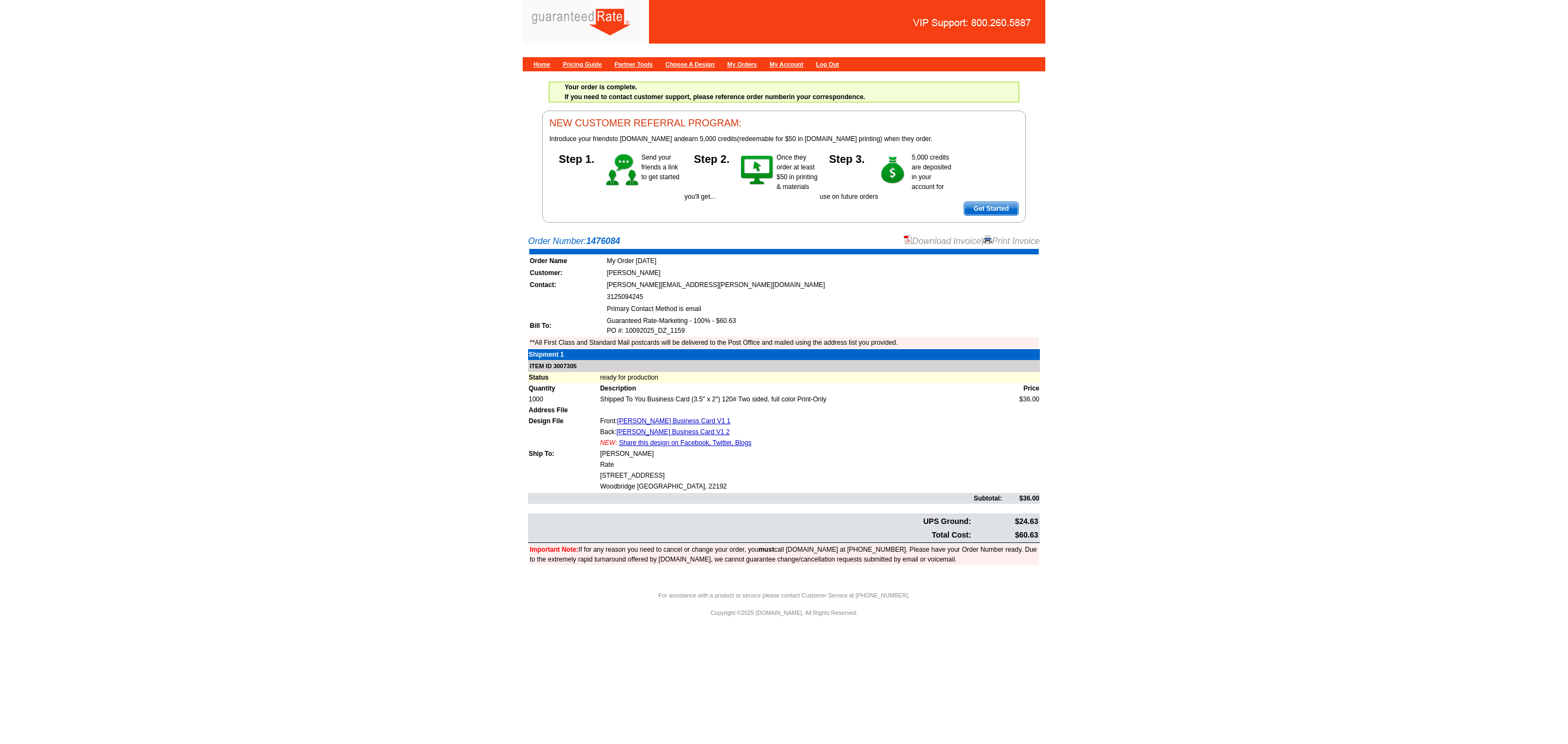
click at [930, 242] on link "Download Invoice" at bounding box center [943, 241] width 78 height 10
